Goal: Information Seeking & Learning: Learn about a topic

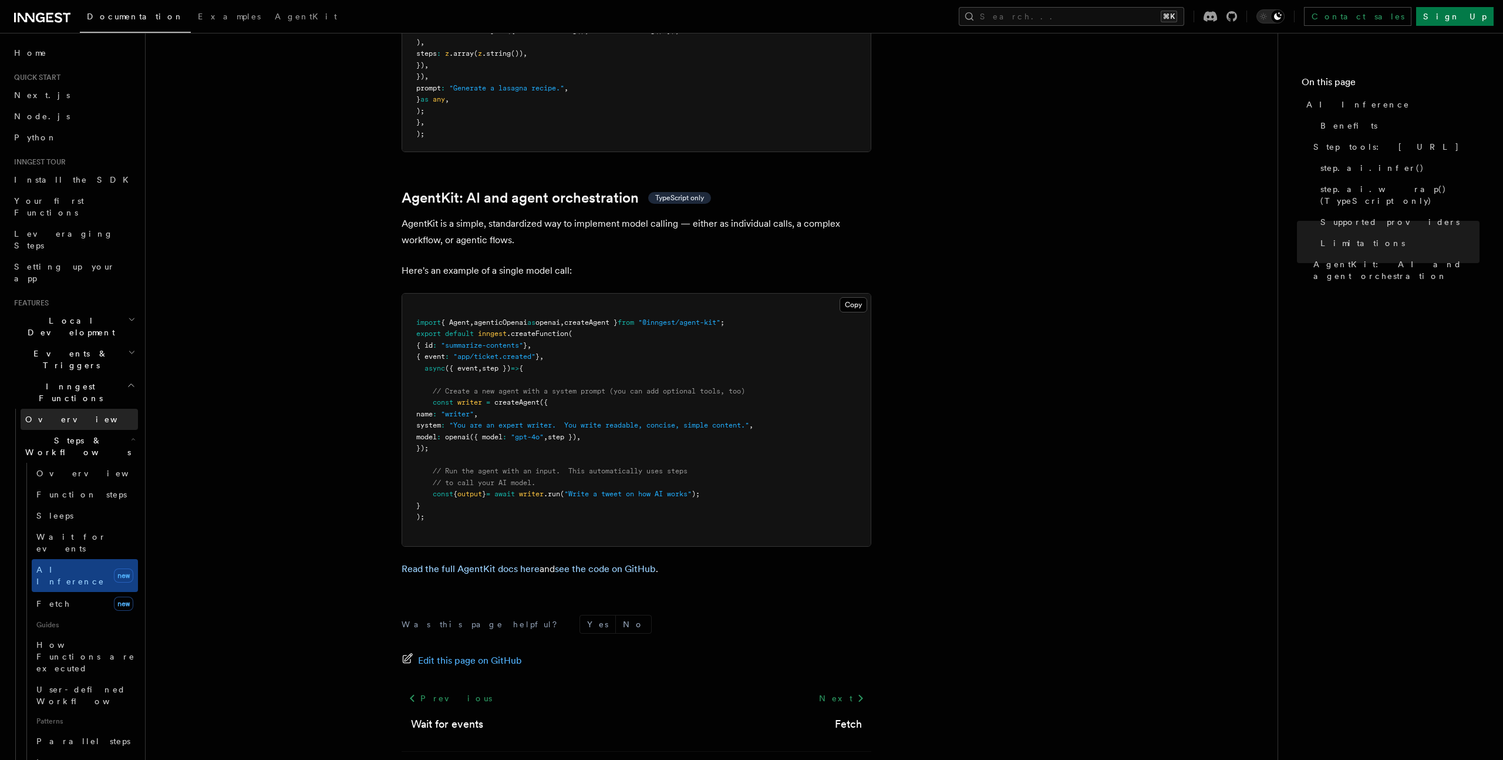
scroll to position [3315, 0]
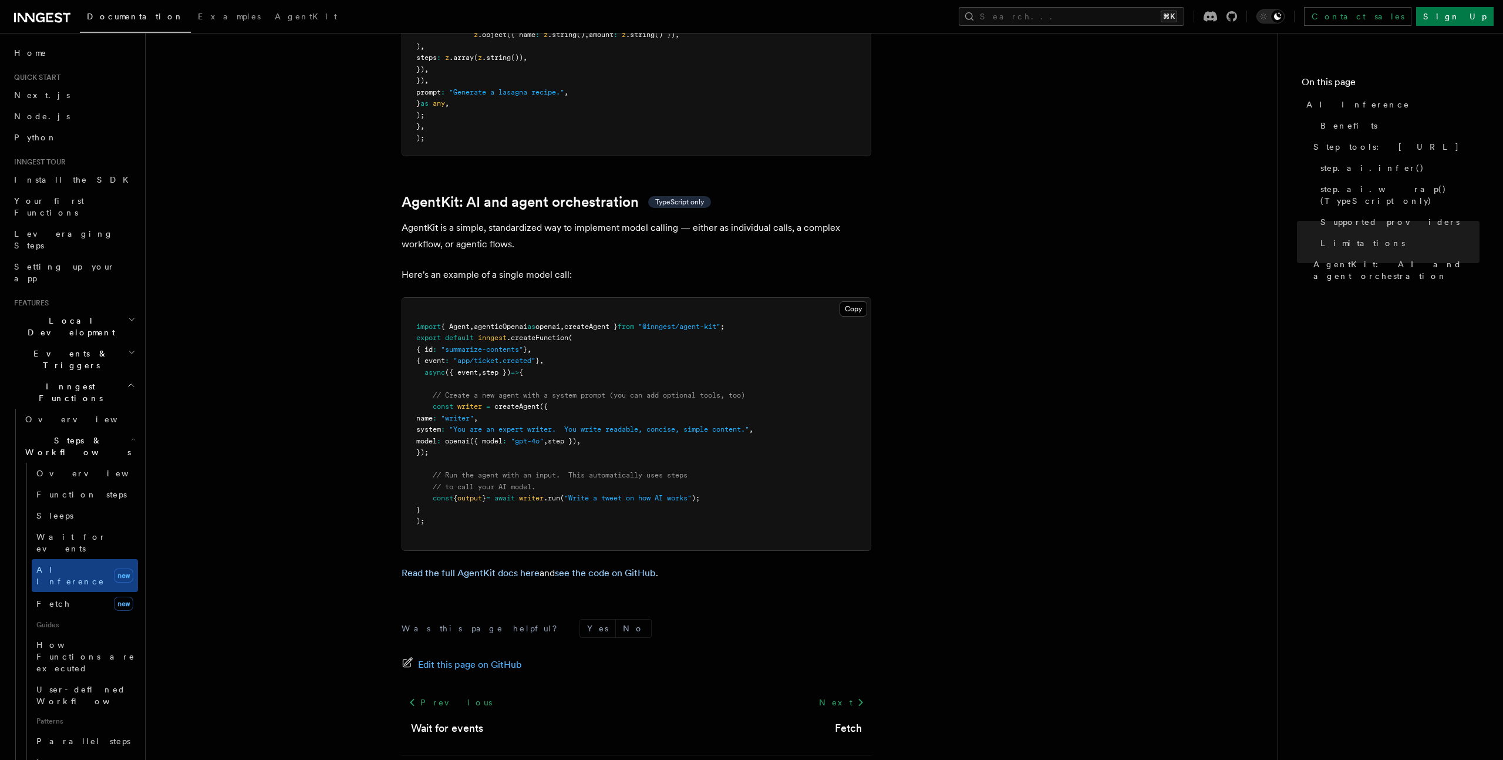
click at [109, 376] on h2 "Inngest Functions" at bounding box center [73, 392] width 129 height 33
click at [111, 343] on h2 "Events & Triggers" at bounding box center [73, 359] width 129 height 33
click at [124, 310] on h2 "Local Development" at bounding box center [73, 326] width 129 height 33
click at [116, 310] on h2 "Local Development" at bounding box center [73, 326] width 129 height 33
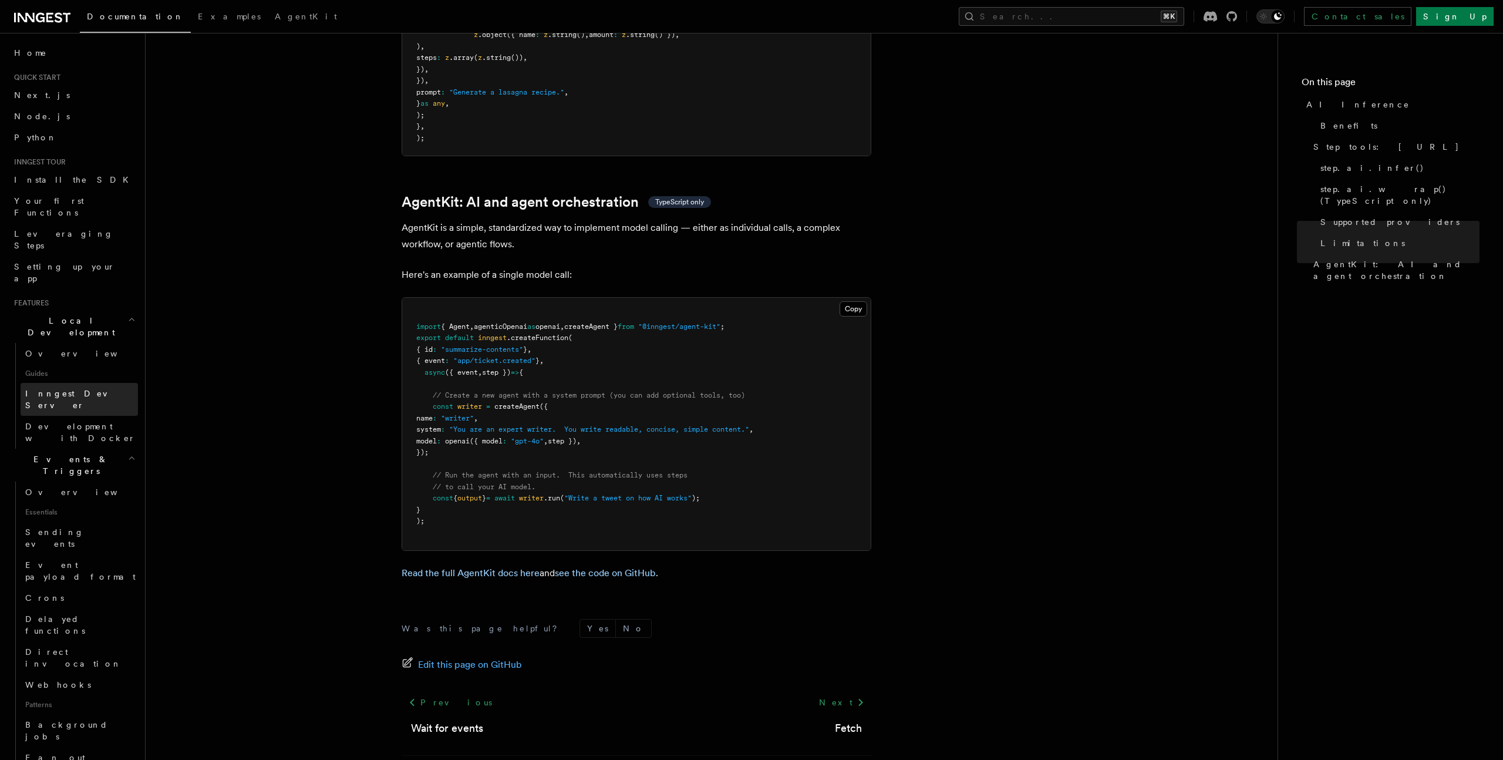
click at [99, 383] on link "Inngest Dev Server" at bounding box center [79, 399] width 117 height 33
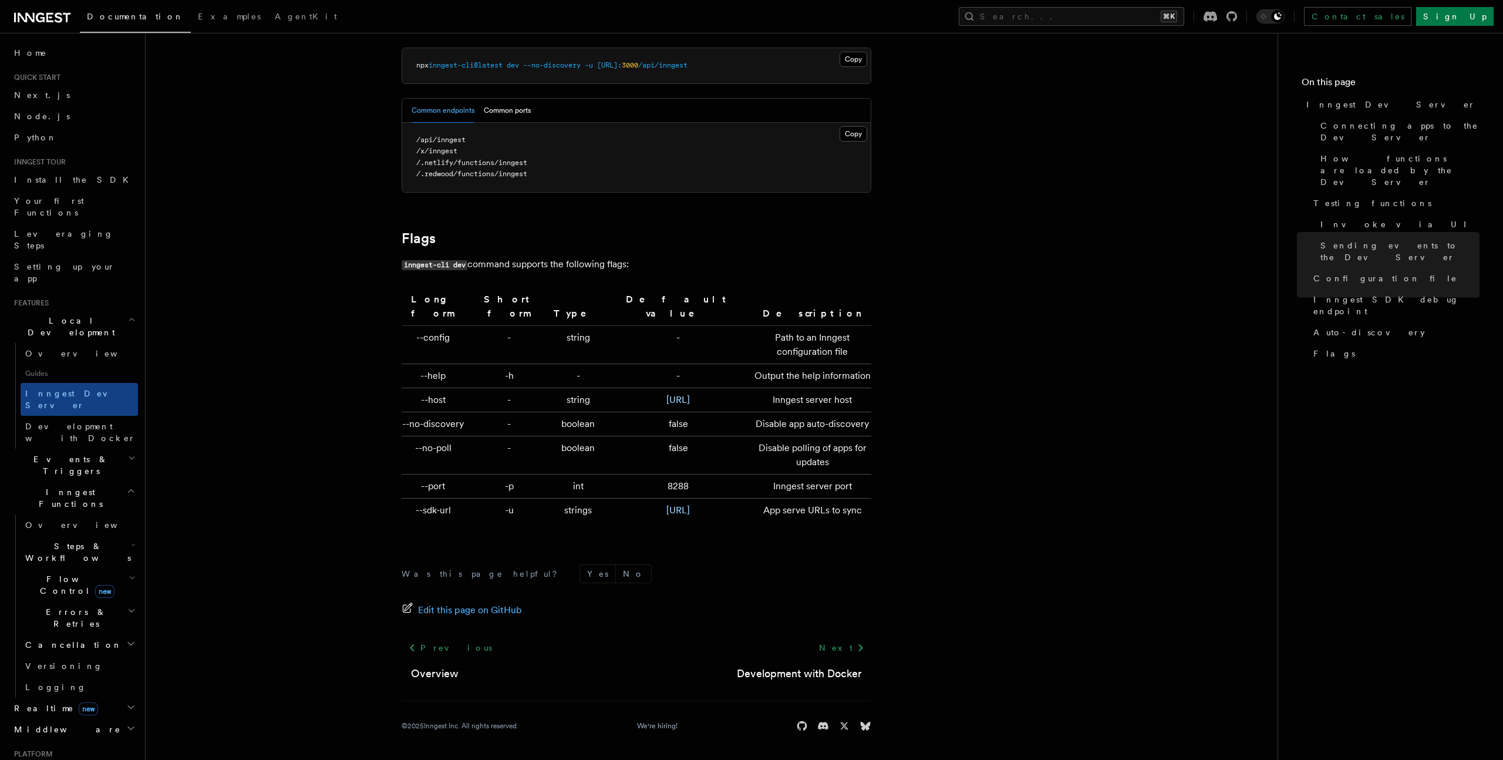
scroll to position [3696, 0]
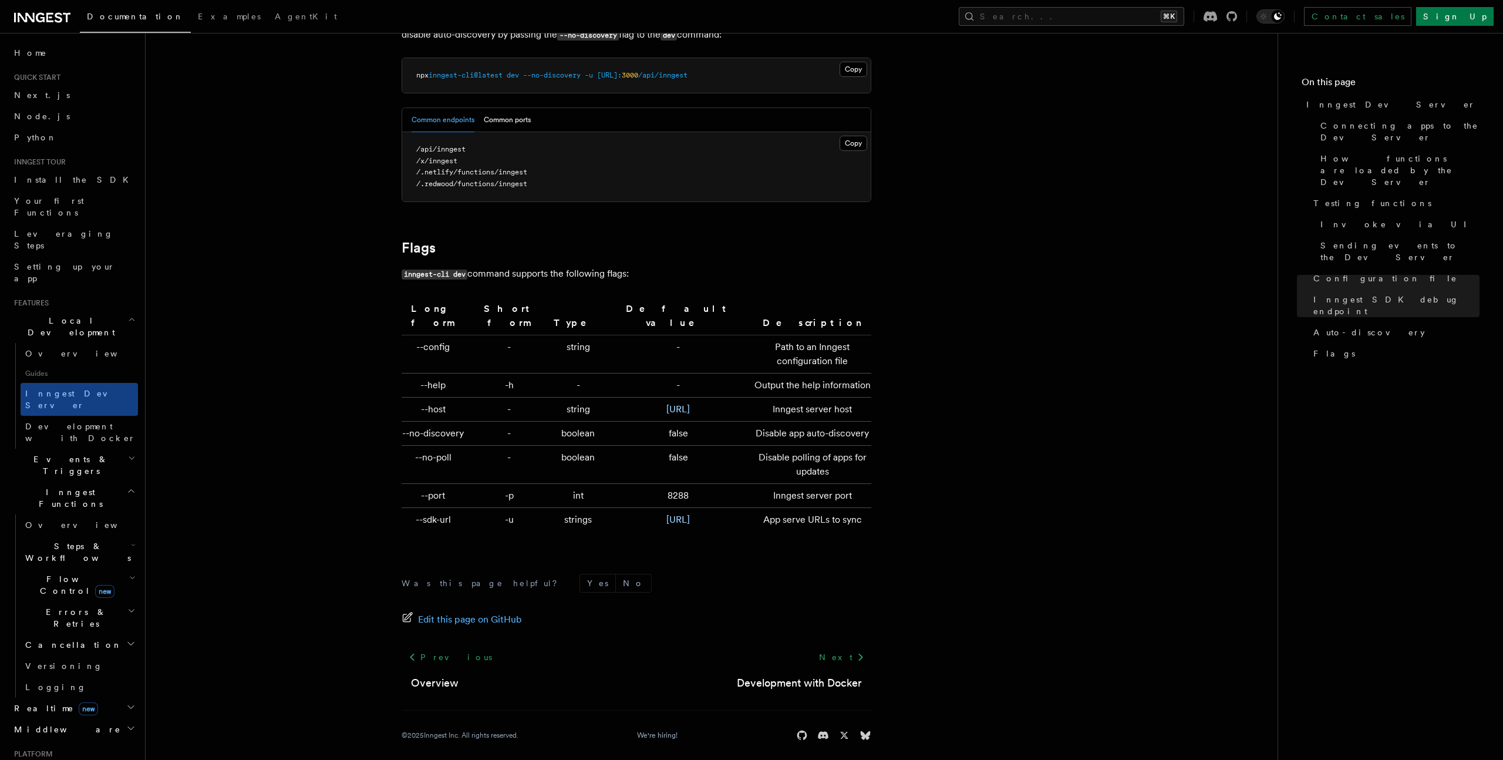
scroll to position [3315, 0]
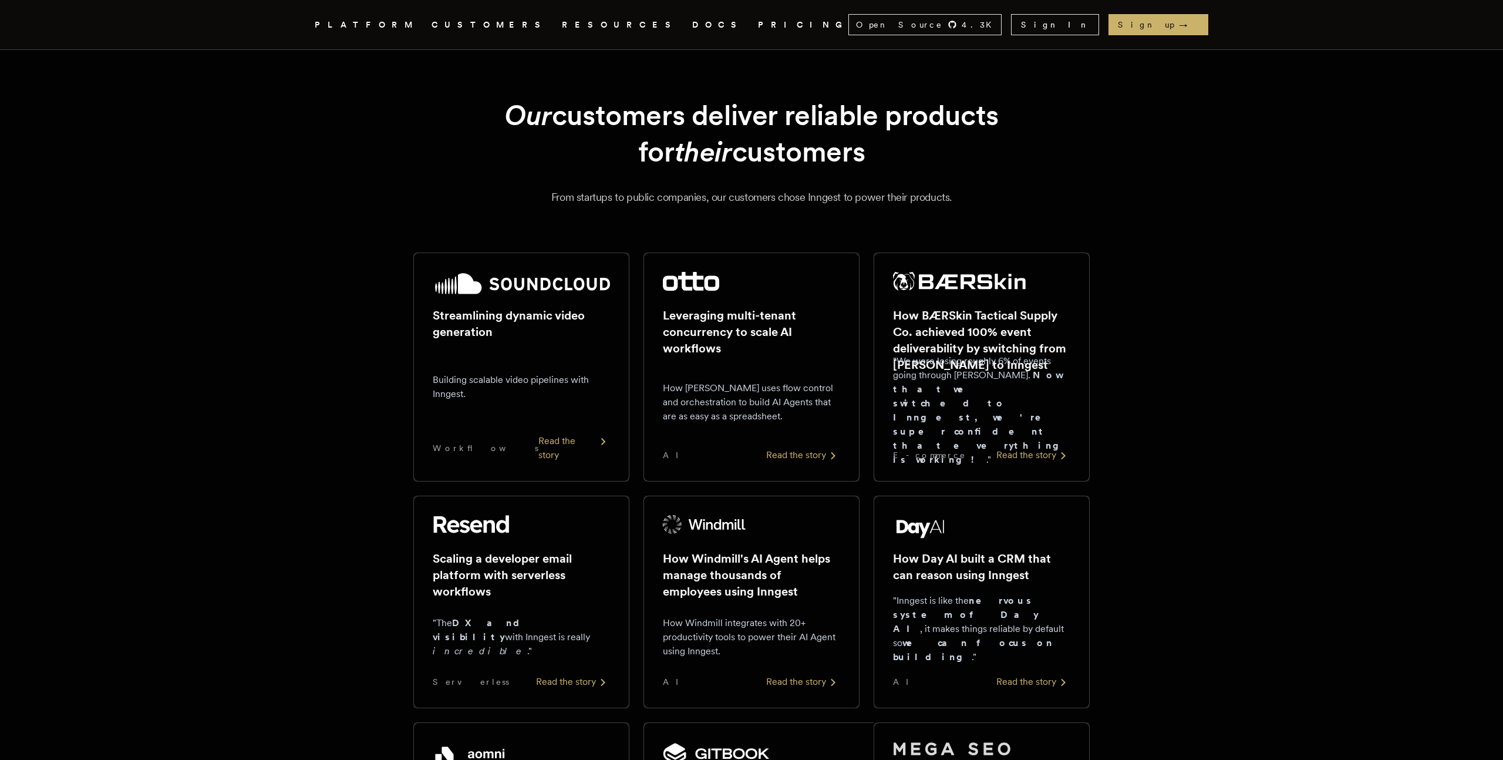
click at [758, 25] on link "PRICING" at bounding box center [803, 25] width 90 height 15
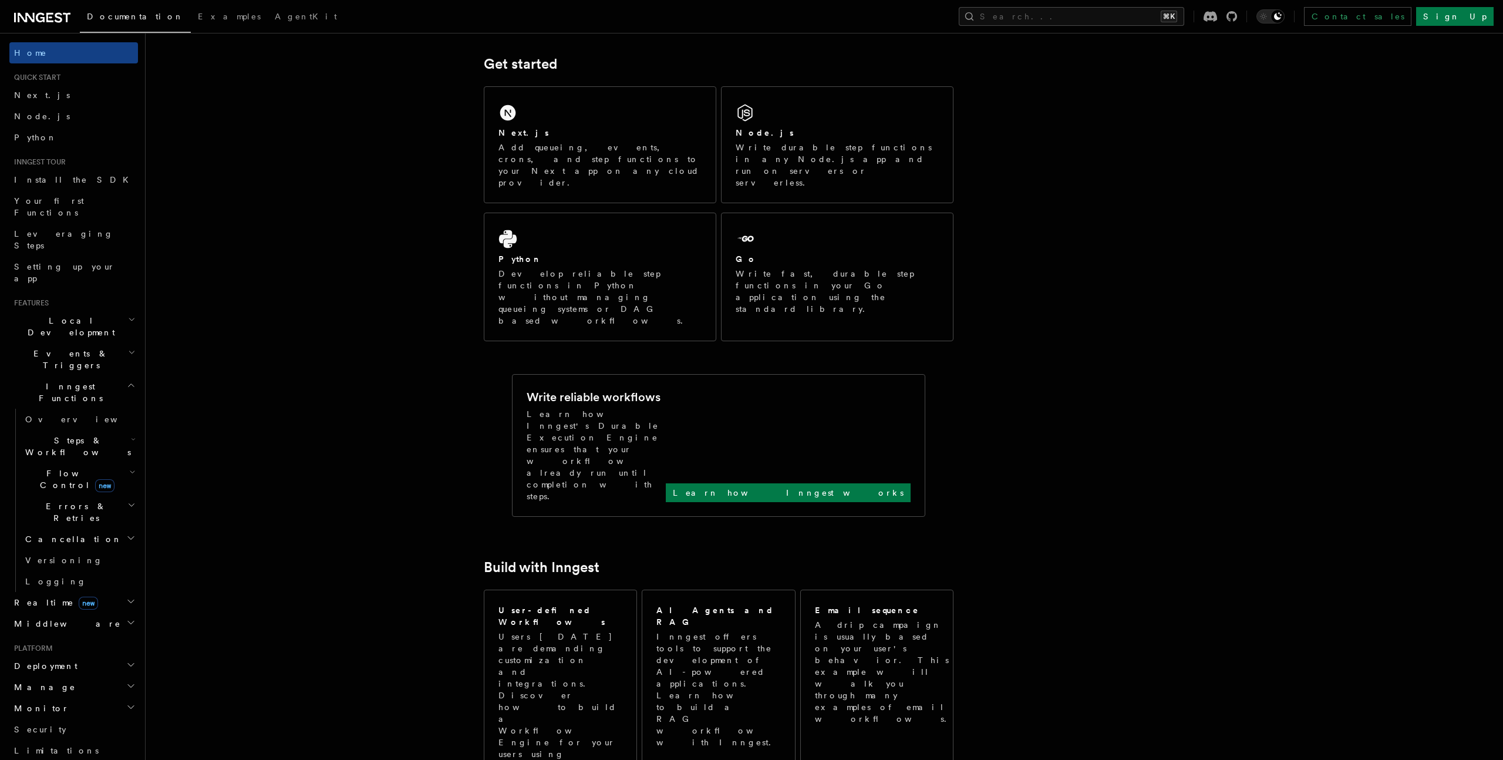
scroll to position [82, 0]
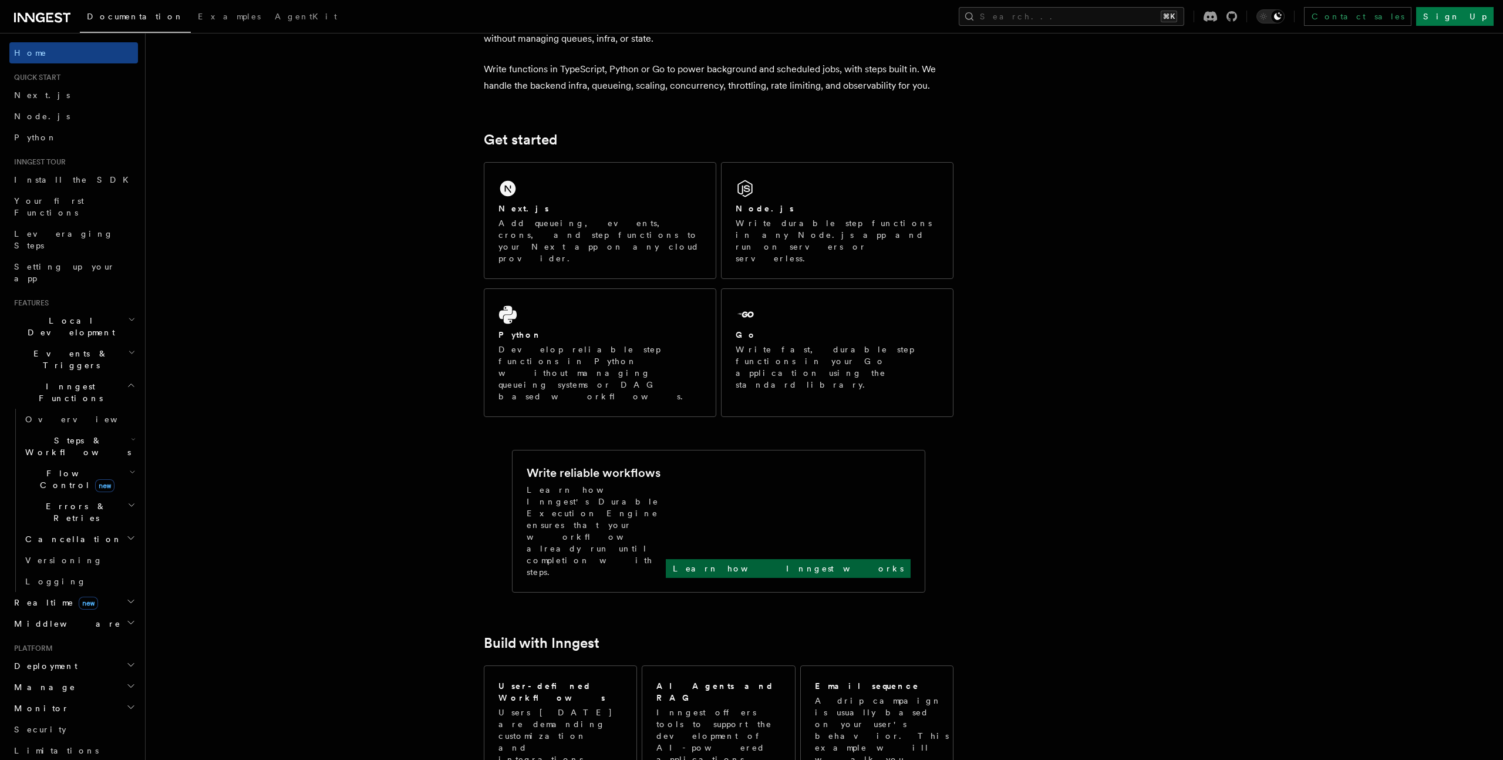
click at [839, 563] on p "Learn how Inngest works" at bounding box center [788, 569] width 231 height 12
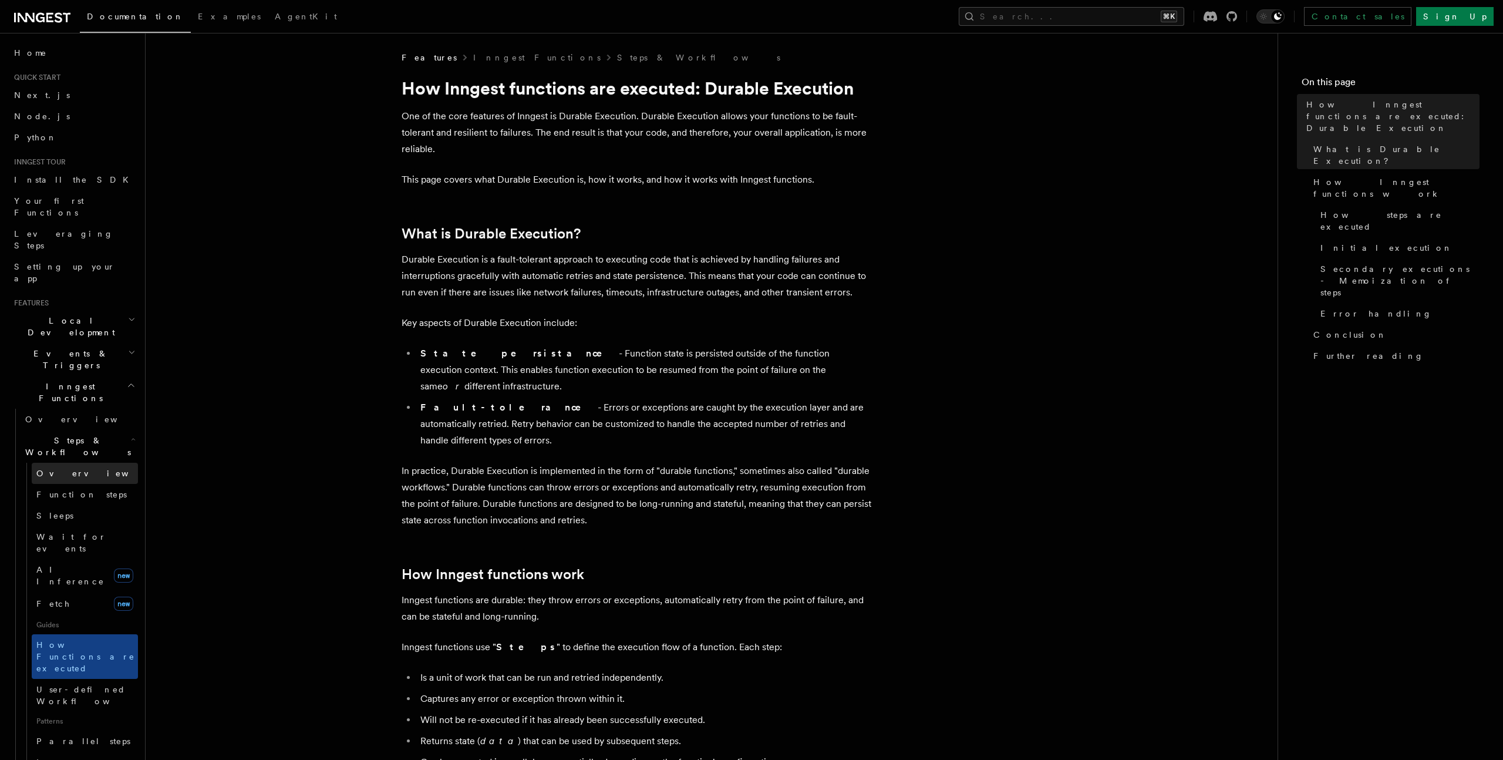
click at [80, 463] on link "Overview" at bounding box center [85, 473] width 106 height 21
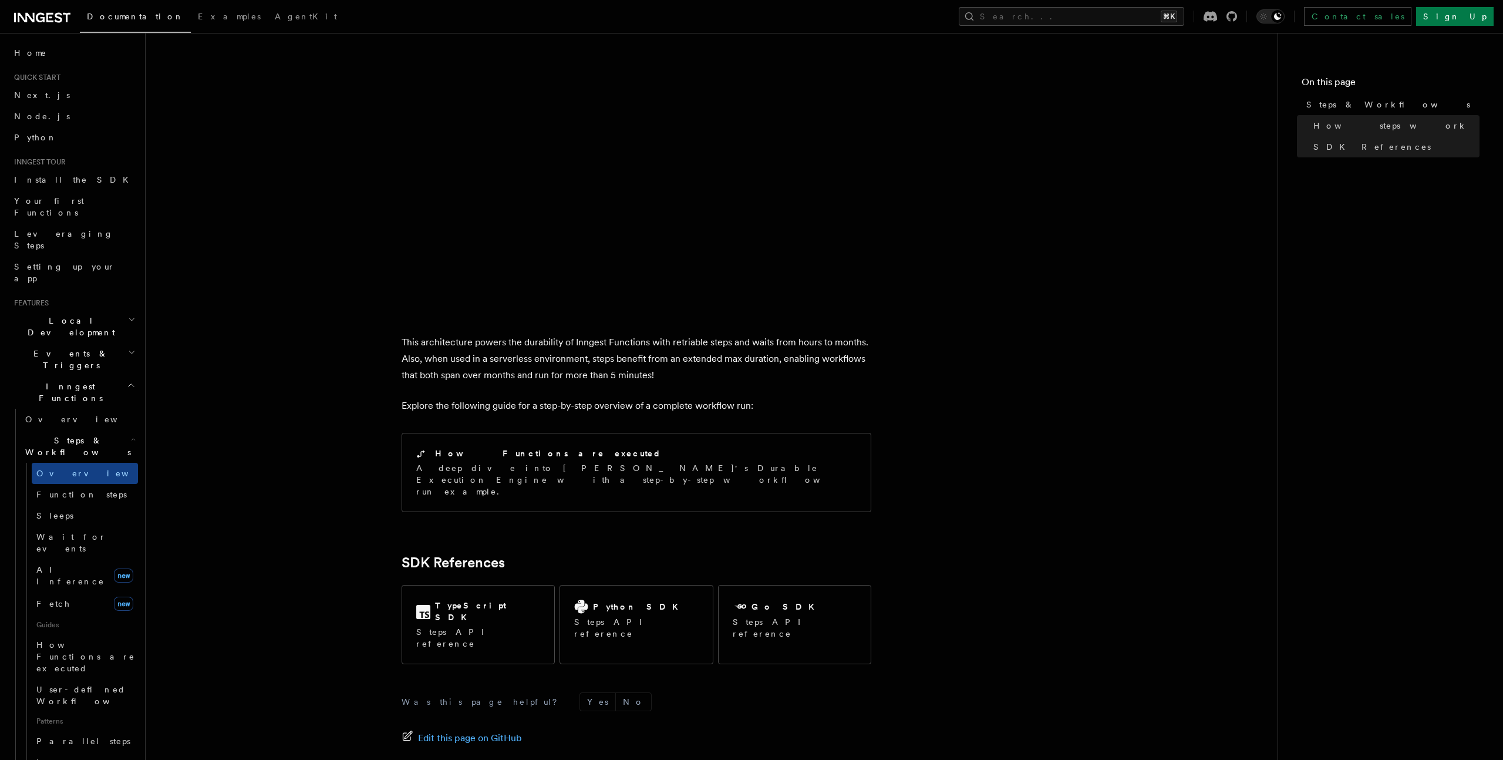
scroll to position [954, 0]
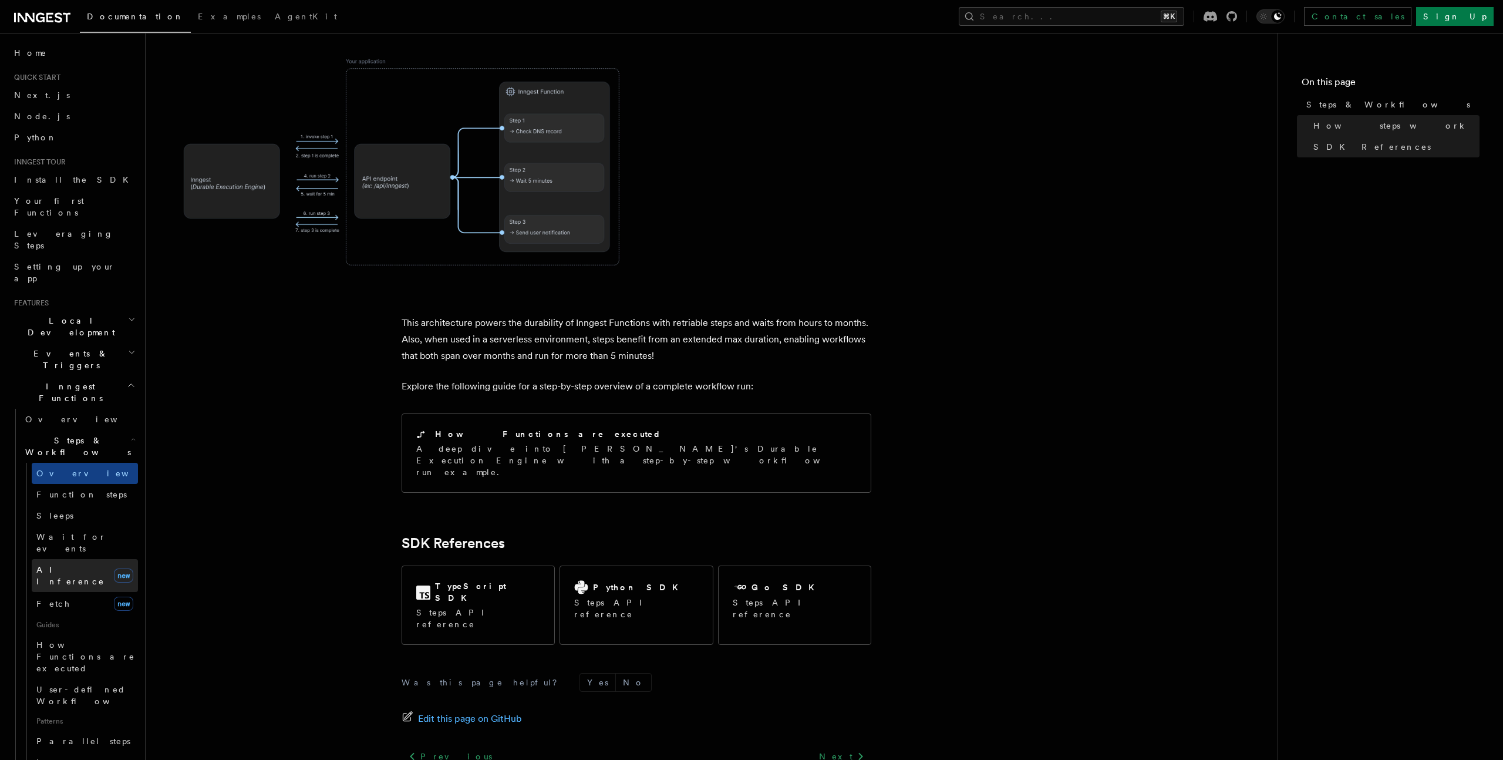
click at [69, 565] on span "AI Inference" at bounding box center [70, 575] width 68 height 21
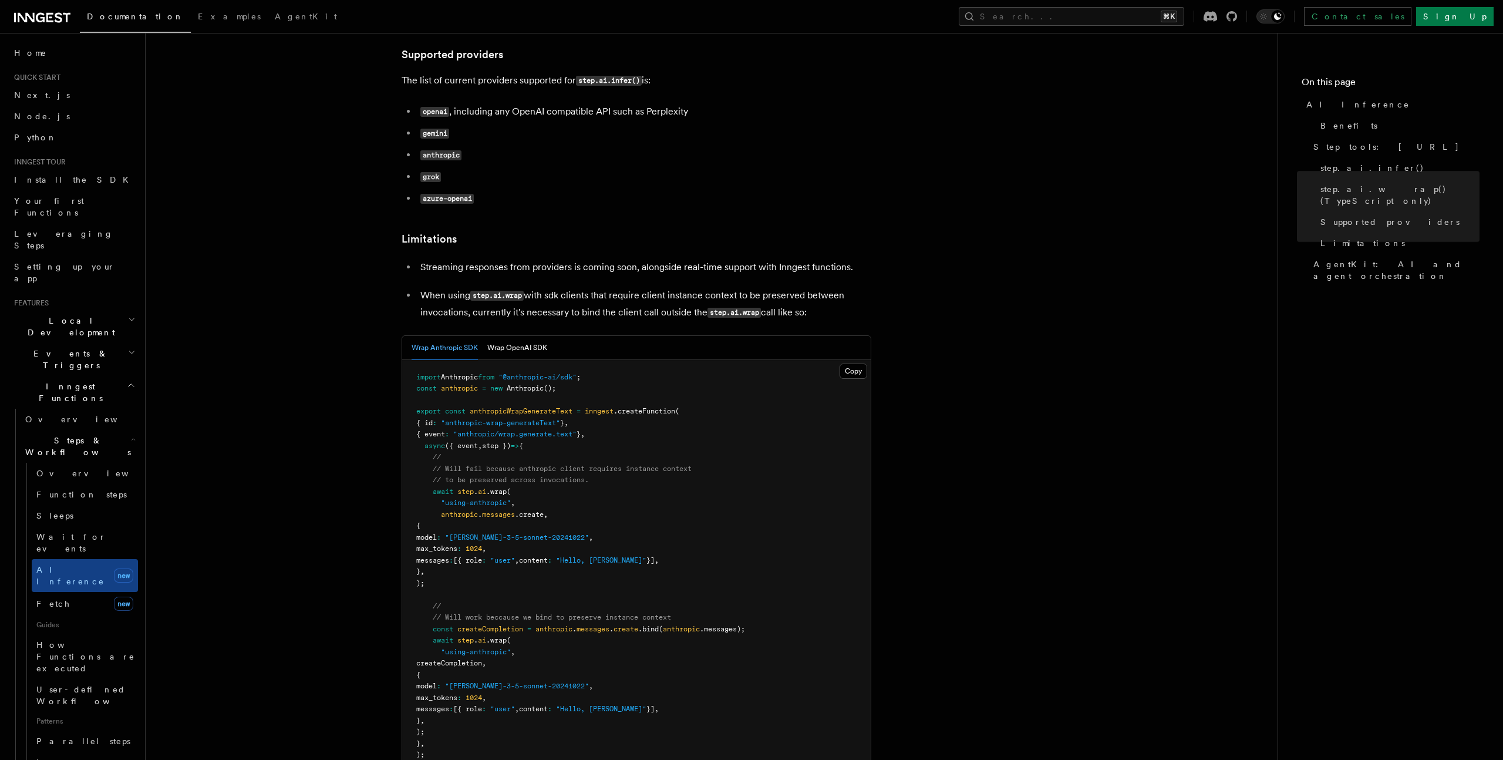
scroll to position [1593, 0]
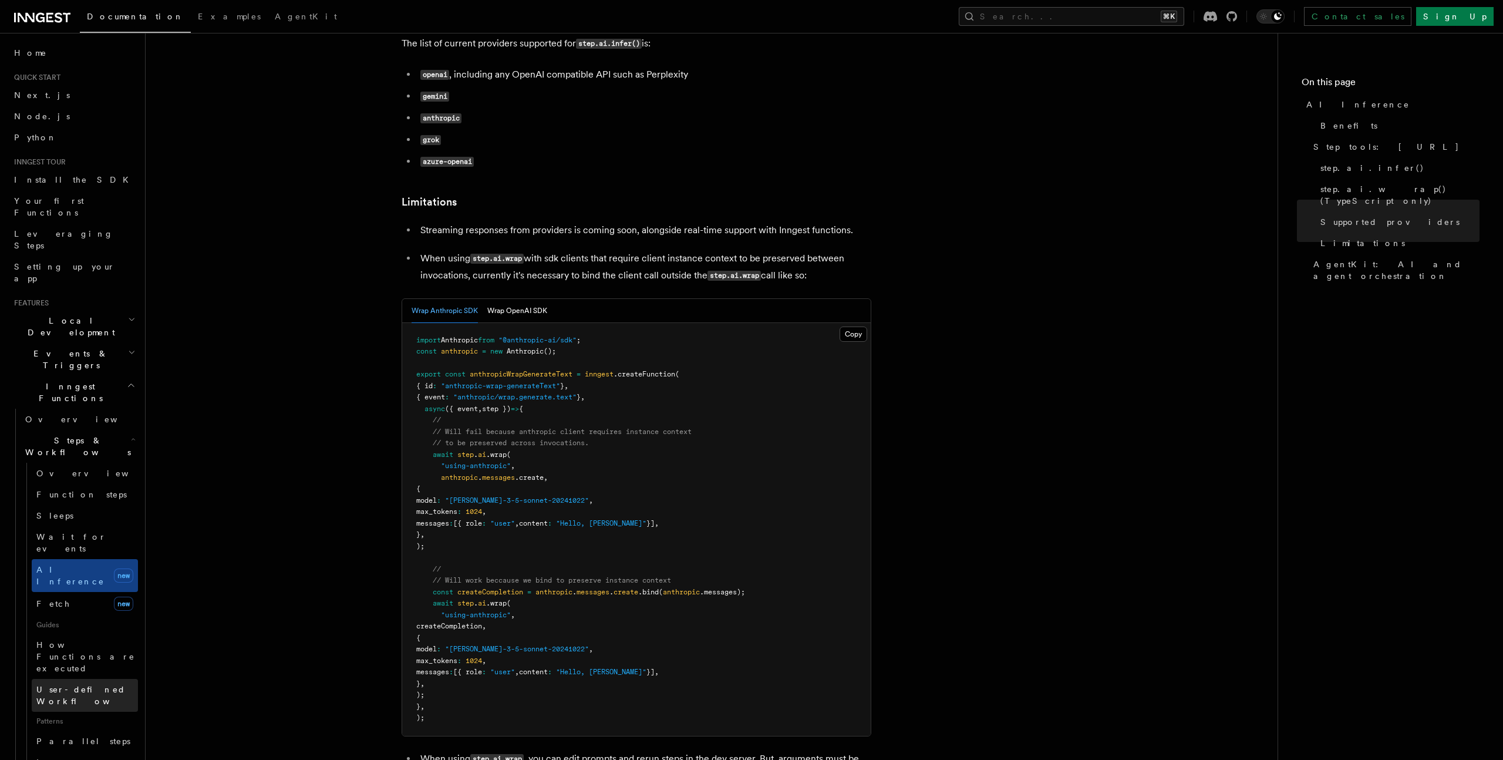
click at [62, 685] on span "User-defined Workflows" at bounding box center [89, 695] width 106 height 21
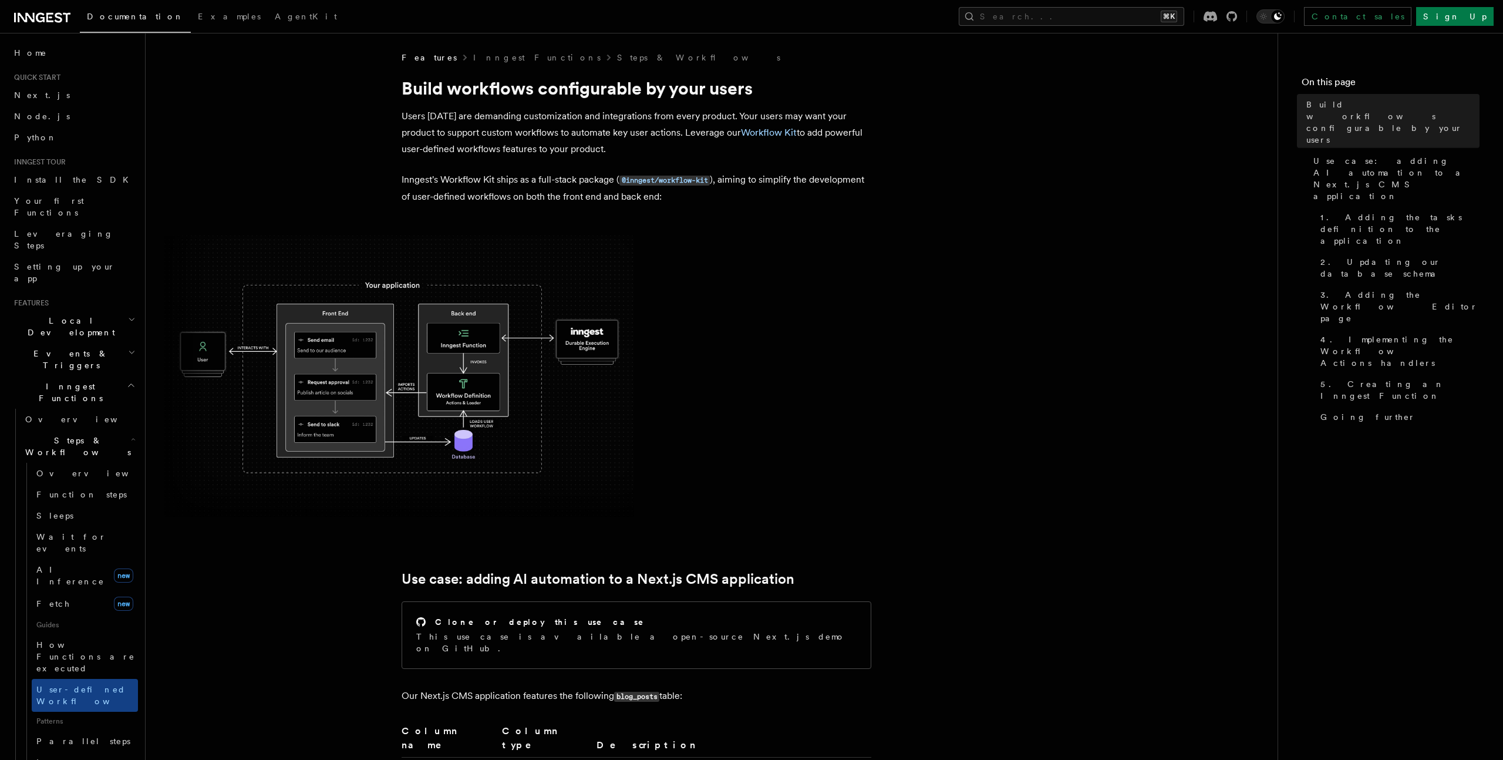
click at [82, 343] on h2 "Events & Triggers" at bounding box center [73, 359] width 129 height 33
click at [79, 614] on span "Background jobs" at bounding box center [66, 624] width 83 height 21
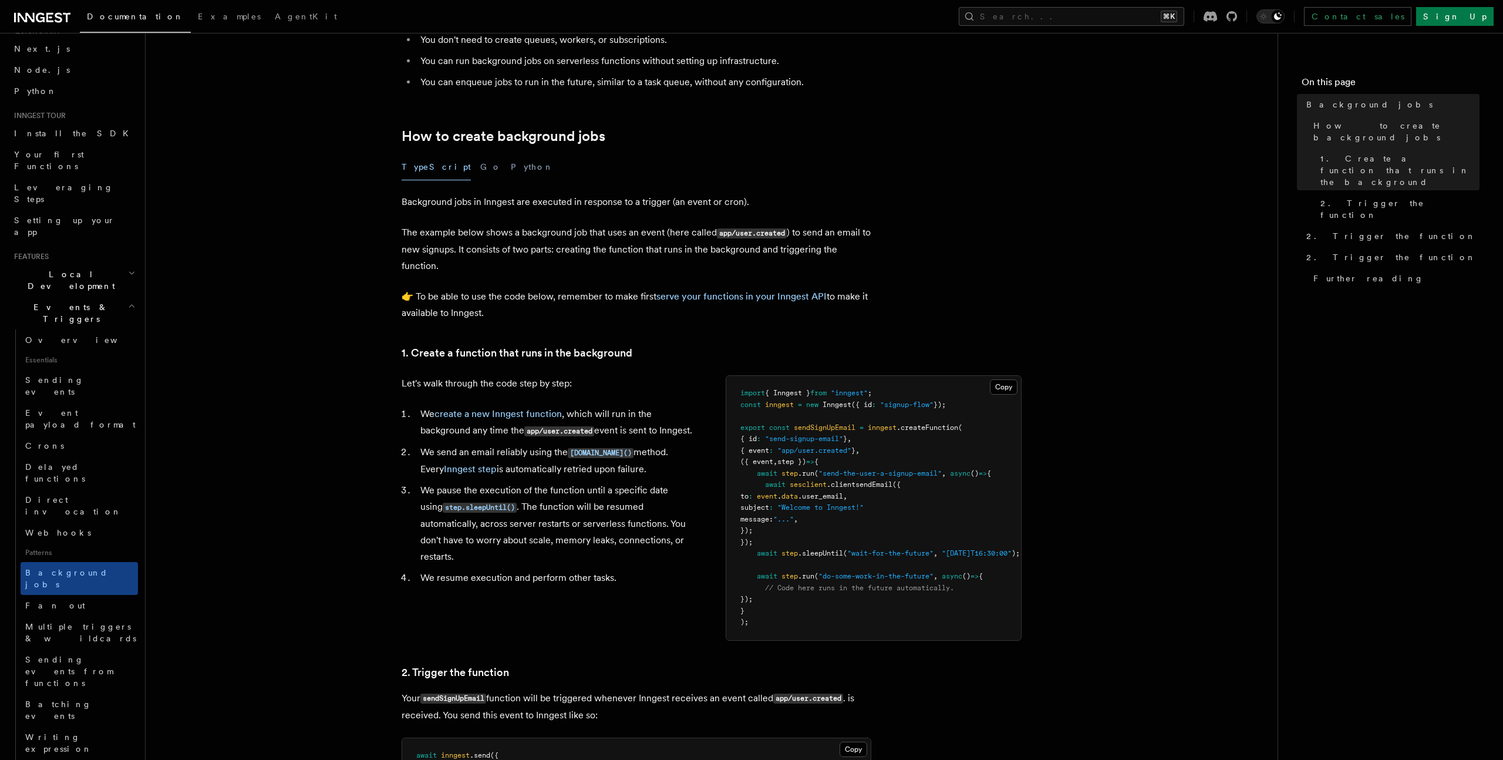
scroll to position [142, 0]
